Goal: Information Seeking & Learning: Learn about a topic

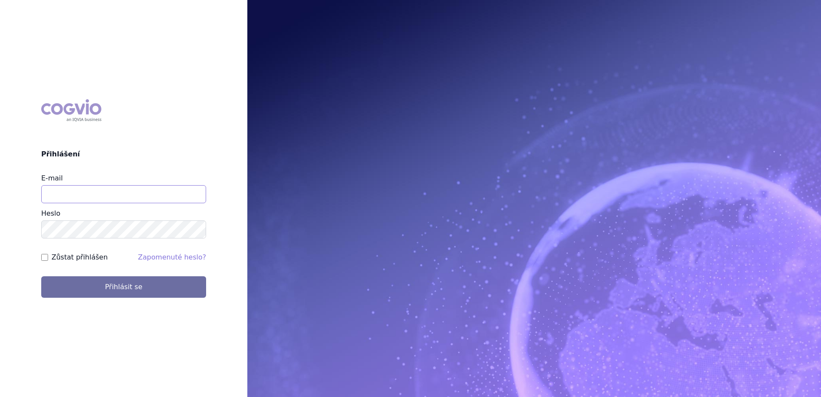
click at [124, 198] on input "E-mail" at bounding box center [123, 194] width 165 height 18
type input "petr.setina@sanofi.com"
click at [41, 276] on button "Přihlásit se" at bounding box center [123, 286] width 165 height 21
click at [68, 203] on input "E-mail" at bounding box center [123, 194] width 165 height 18
type input "petr.setina@sanofi.com"
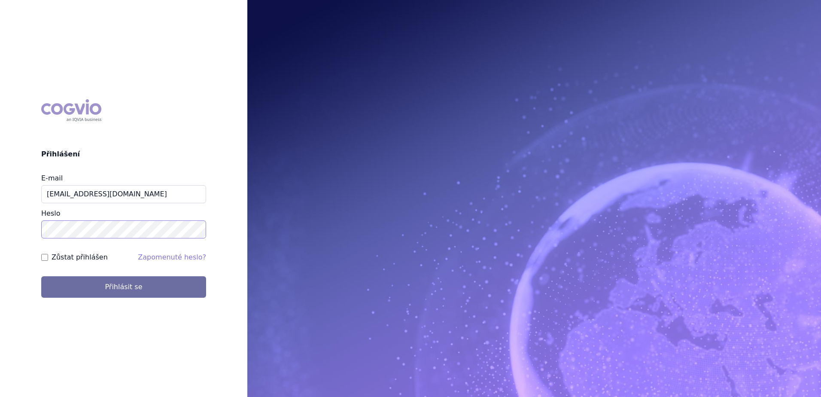
click at [41, 276] on button "Přihlásit se" at bounding box center [123, 286] width 165 height 21
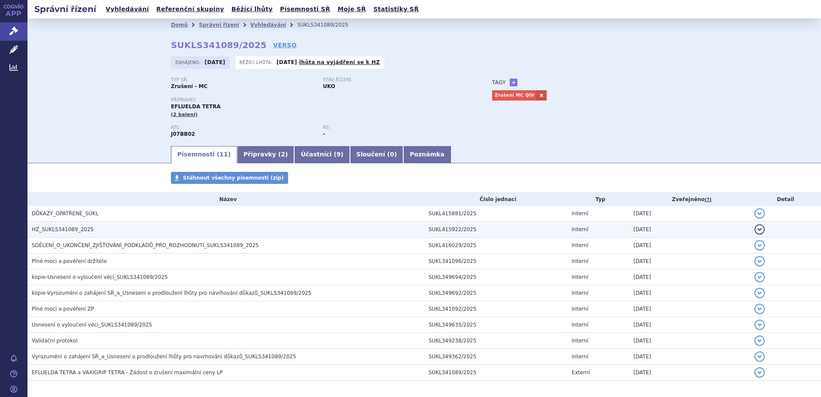
drag, startPoint x: 0, startPoint y: 0, endPoint x: 60, endPoint y: 227, distance: 235.0
click at [60, 227] on span "HZ_SUKLS341089_2025" at bounding box center [63, 229] width 62 height 6
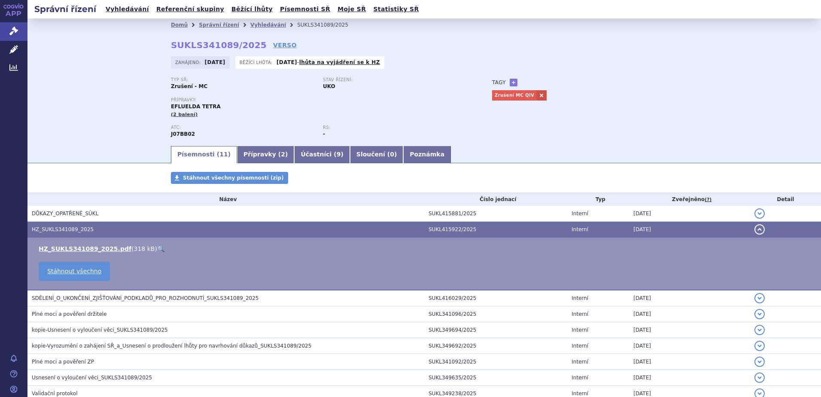
click at [157, 246] on link "🔍" at bounding box center [160, 248] width 7 height 7
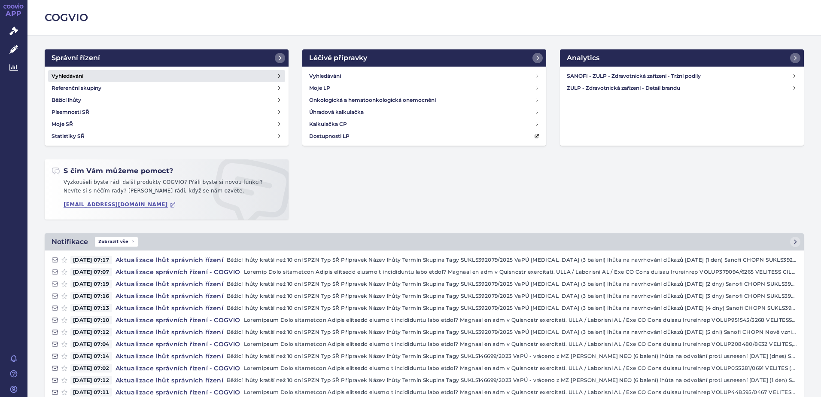
click at [102, 78] on link "Vyhledávání" at bounding box center [166, 76] width 237 height 12
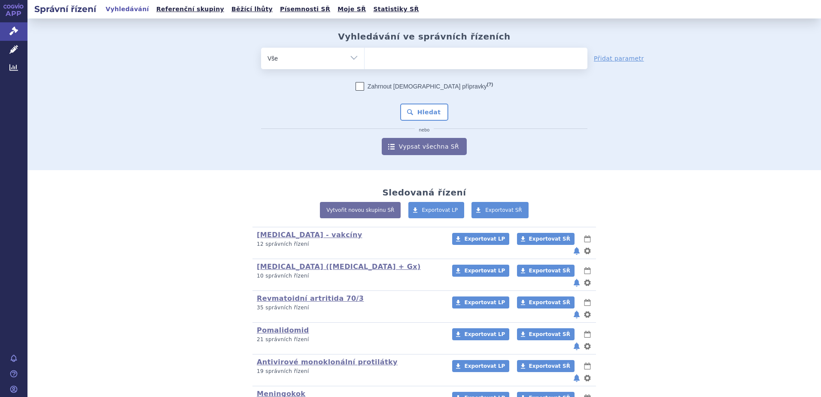
scroll to position [110, 0]
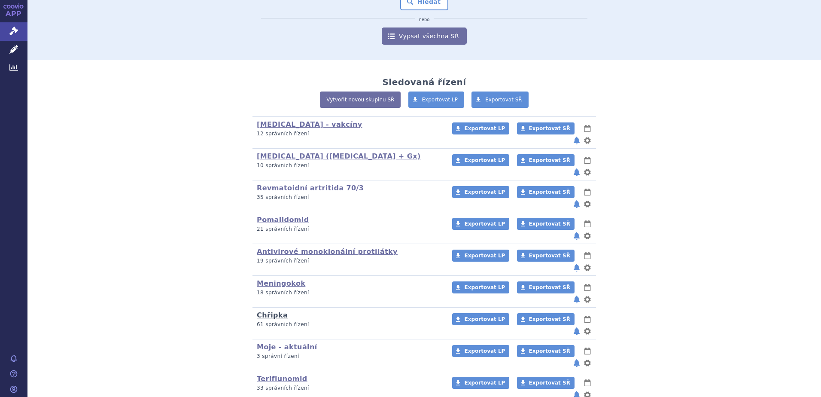
click at [264, 311] on link "Chřipka" at bounding box center [272, 315] width 31 height 8
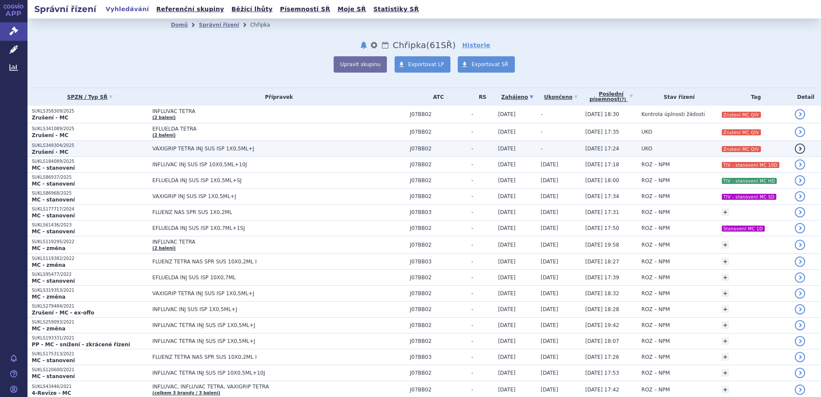
click at [214, 154] on td "VAXIGRIP TETRA INJ SUS ISP 1X0,5ML+J" at bounding box center [277, 149] width 258 height 16
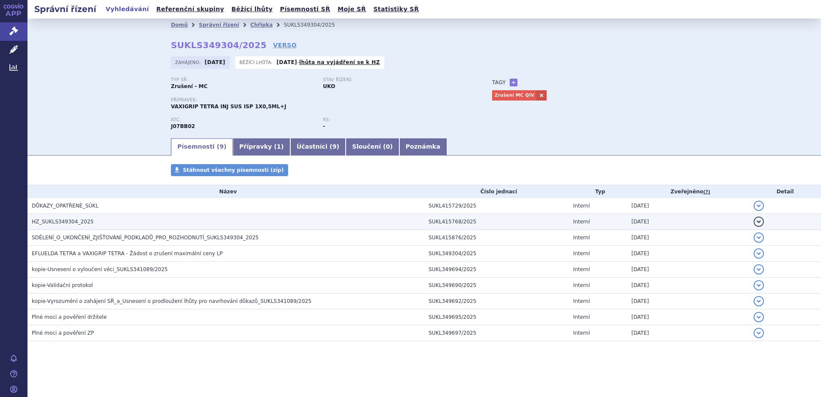
click at [77, 225] on span "HZ_SUKLS349304_2025" at bounding box center [63, 222] width 62 height 6
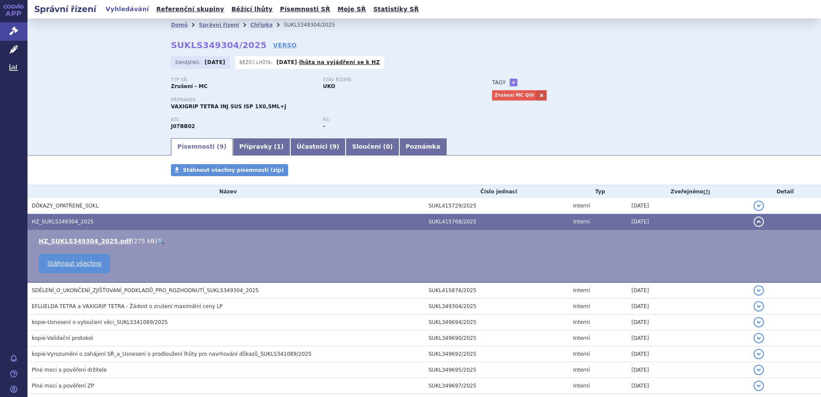
click at [157, 240] on link "🔍" at bounding box center [160, 241] width 7 height 7
